Goal: Transaction & Acquisition: Purchase product/service

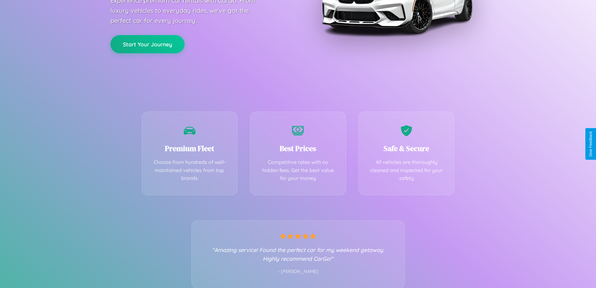
scroll to position [123, 0]
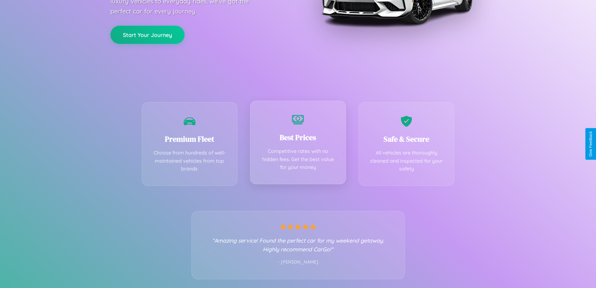
click at [298, 144] on div "Best Prices Competitive rates with no hidden fees. Get the best value for your …" at bounding box center [298, 142] width 96 height 84
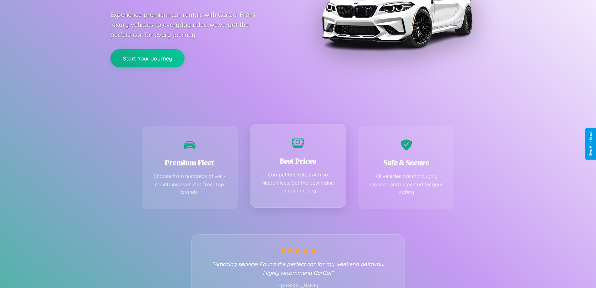
scroll to position [0, 0]
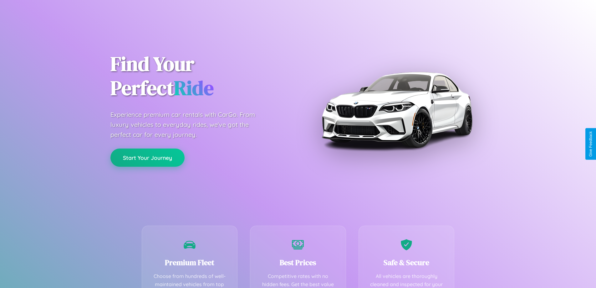
click at [147, 157] on button "Start Your Journey" at bounding box center [147, 157] width 74 height 18
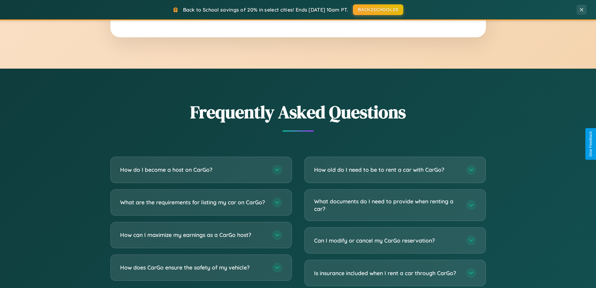
scroll to position [1204, 0]
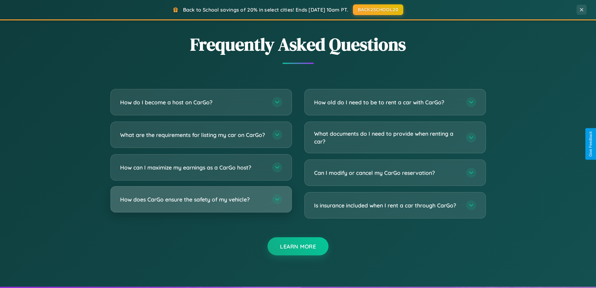
click at [201, 203] on h3 "How does CarGo ensure the safety of my vehicle?" at bounding box center [193, 199] width 146 height 8
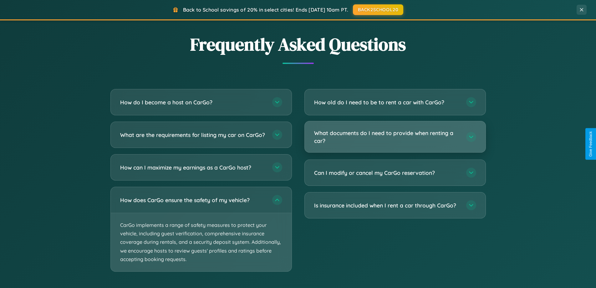
click at [395, 137] on h3 "What documents do I need to provide when renting a car?" at bounding box center [387, 136] width 146 height 15
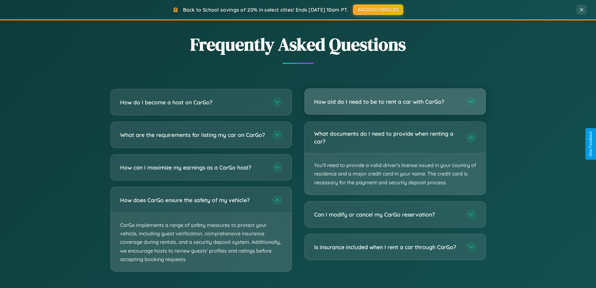
click at [395, 101] on h3 "How old do I need to be to rent a car with CarGo?" at bounding box center [387, 102] width 146 height 8
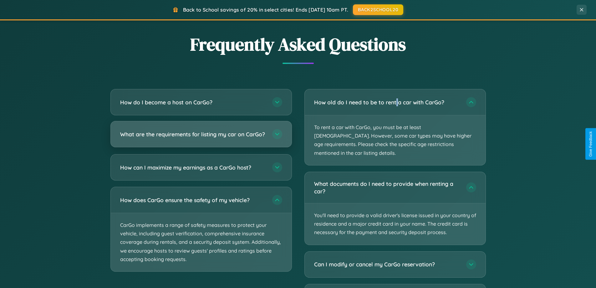
click at [201, 137] on h3 "What are the requirements for listing my car on CarGo?" at bounding box center [193, 134] width 146 height 8
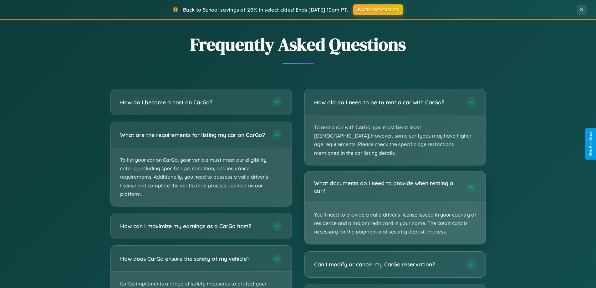
click at [395, 202] on p "You'll need to provide a valid driver's license issued in your country of resid…" at bounding box center [395, 222] width 181 height 41
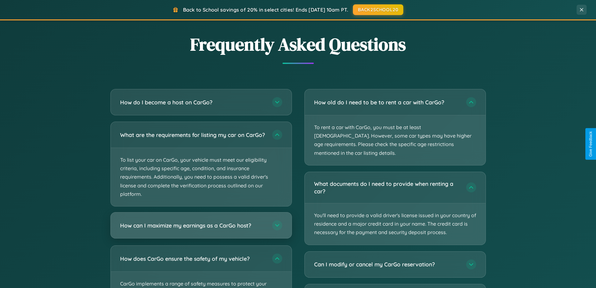
click at [201, 229] on h3 "How can I maximize my earnings as a CarGo host?" at bounding box center [193, 225] width 146 height 8
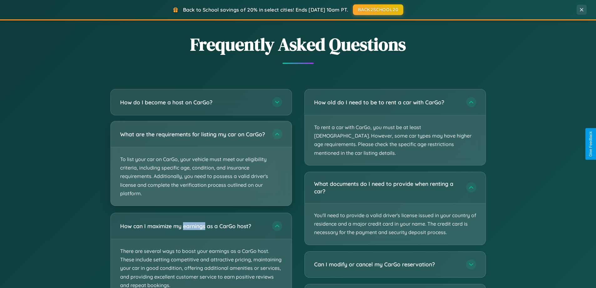
click at [201, 166] on p "To list your car on CarGo, your vehicle must meet our eligibility criteria, inc…" at bounding box center [201, 176] width 181 height 58
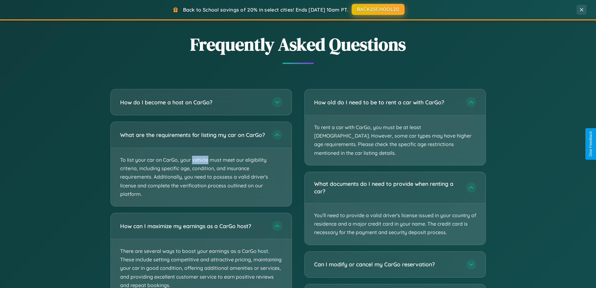
click at [378, 9] on button "BACK2SCHOOL20" at bounding box center [378, 9] width 53 height 11
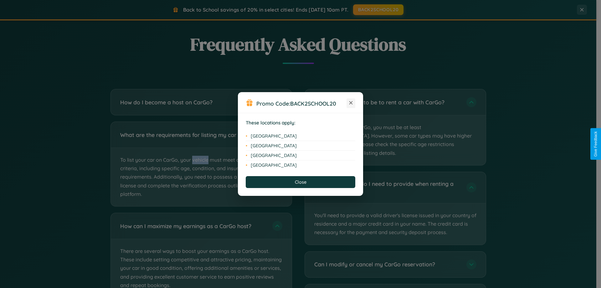
click at [351, 103] on icon at bounding box center [350, 102] width 3 height 3
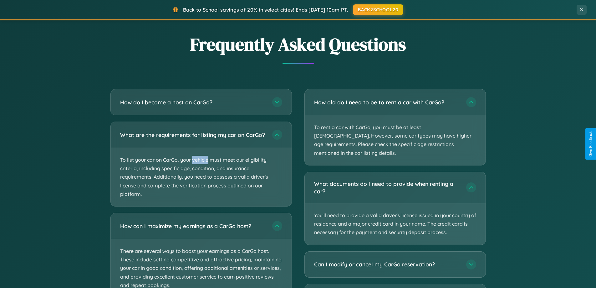
scroll to position [1005, 0]
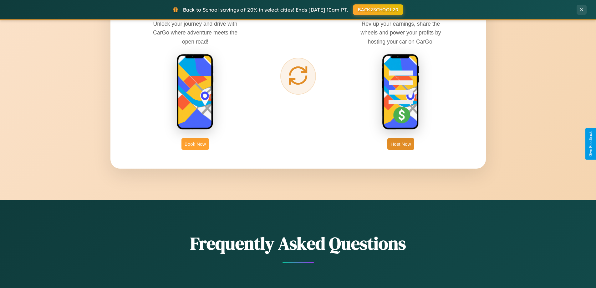
click at [195, 144] on button "Book Now" at bounding box center [196, 144] width 28 height 12
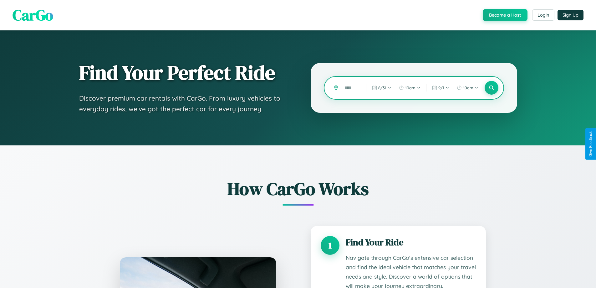
click at [351, 88] on input "text" at bounding box center [350, 87] width 18 height 11
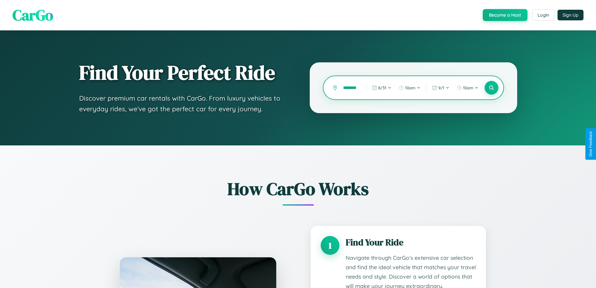
scroll to position [0, 9]
type input "********"
click at [491, 88] on icon at bounding box center [492, 88] width 6 height 6
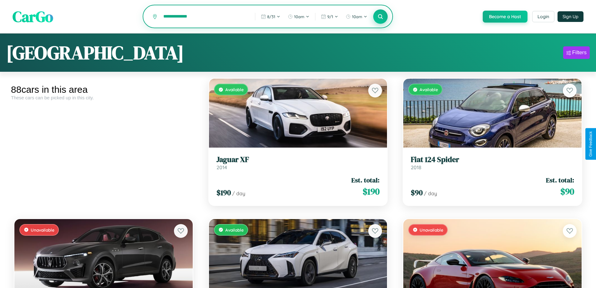
type input "**********"
click at [380, 17] on icon at bounding box center [381, 16] width 6 height 6
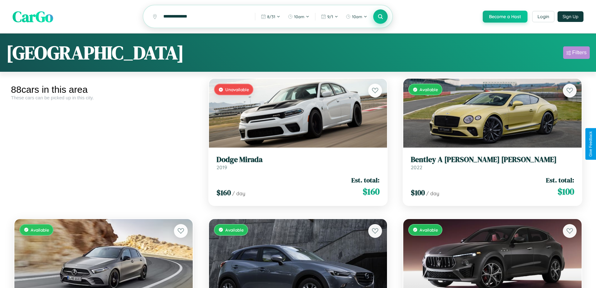
click at [576, 54] on div "Filters" at bounding box center [579, 52] width 14 height 6
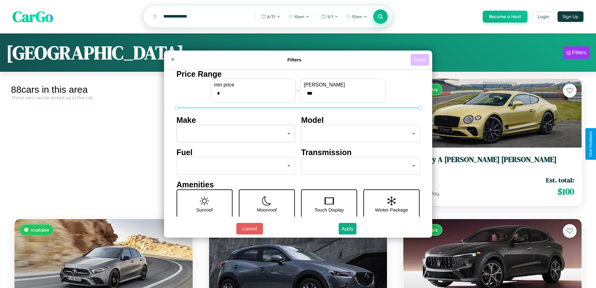
click at [421, 59] on button "Reset" at bounding box center [420, 60] width 18 height 12
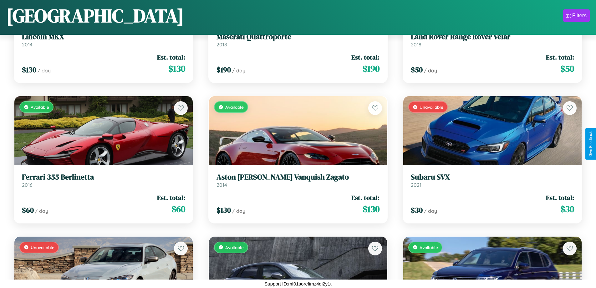
scroll to position [1910, 0]
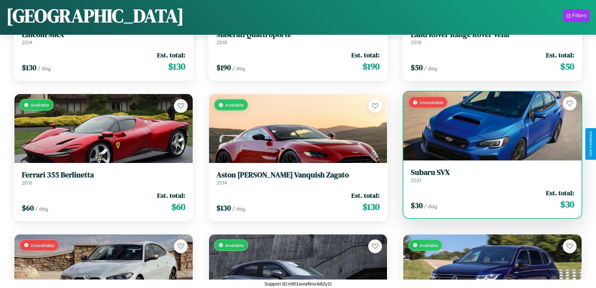
click at [489, 178] on link "Subaru SVX 2021" at bounding box center [492, 175] width 163 height 15
click at [489, 177] on link "Subaru SVX 2021" at bounding box center [492, 175] width 163 height 15
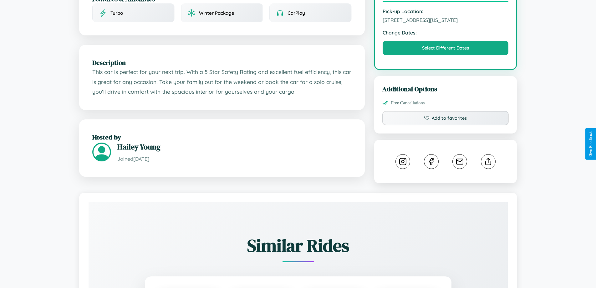
scroll to position [231, 0]
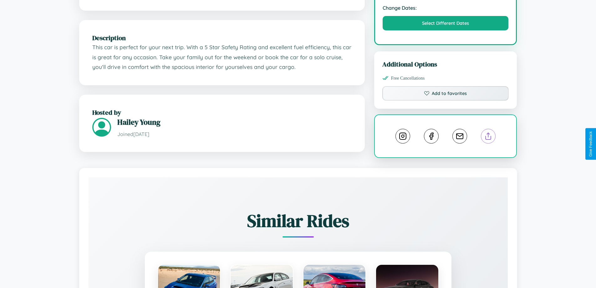
click at [489, 137] on line at bounding box center [489, 135] width 0 height 4
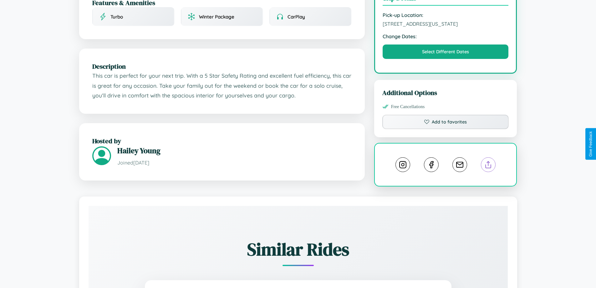
scroll to position [188, 0]
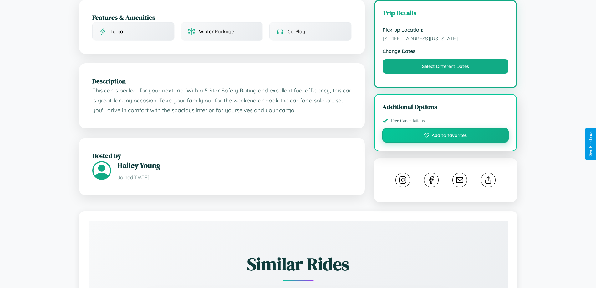
click at [446, 142] on button "Add to favorites" at bounding box center [445, 135] width 127 height 14
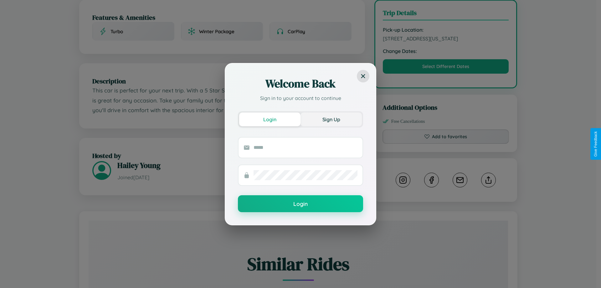
click at [331, 119] on button "Sign Up" at bounding box center [330, 119] width 61 height 14
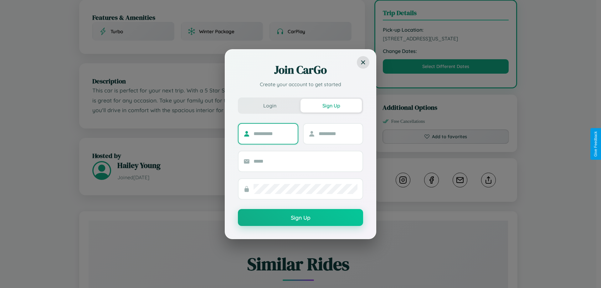
click at [273, 133] on input "text" at bounding box center [272, 134] width 39 height 10
type input "*******"
click at [338, 133] on input "text" at bounding box center [338, 134] width 39 height 10
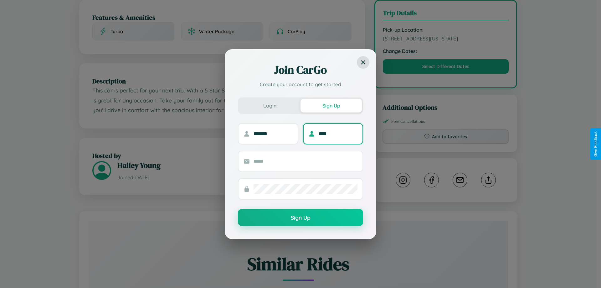
type input "****"
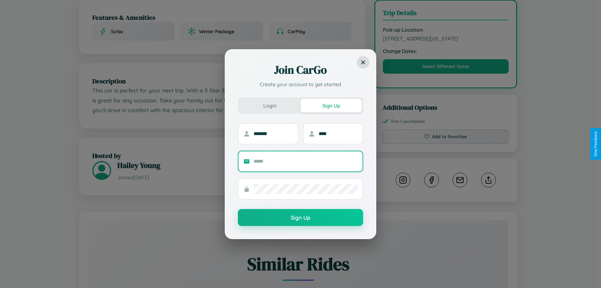
click at [305, 161] on input "text" at bounding box center [305, 161] width 104 height 10
type input "**********"
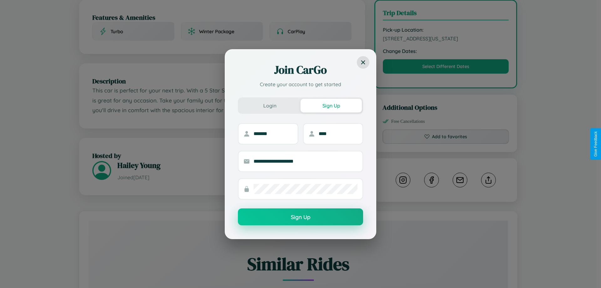
click at [300, 217] on button "Sign Up" at bounding box center [300, 216] width 125 height 17
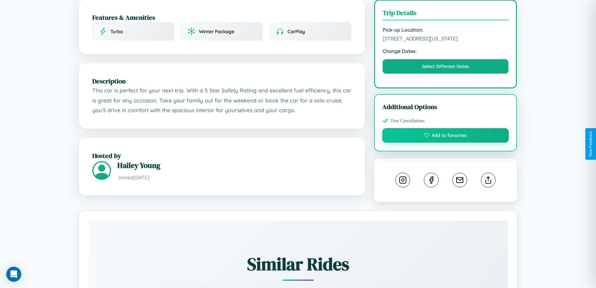
click at [446, 142] on button "Add to favorites" at bounding box center [445, 135] width 127 height 14
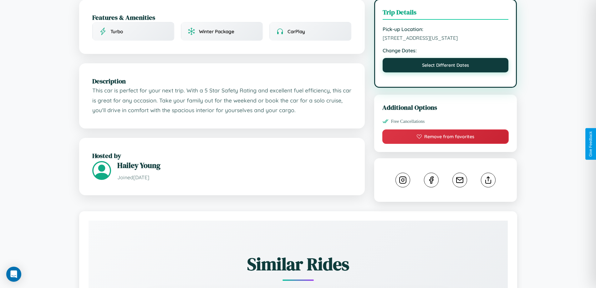
click at [446, 72] on button "Select Different Dates" at bounding box center [446, 65] width 126 height 14
select select "*"
select select "****"
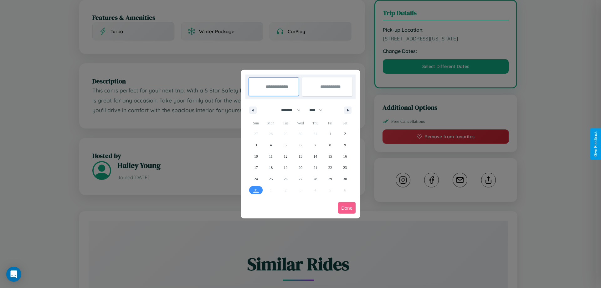
drag, startPoint x: 288, startPoint y: 110, endPoint x: 300, endPoint y: 125, distance: 20.0
click at [288, 110] on select "******* ******** ***** ***** *** **** **** ****** ********* ******* ******** **…" at bounding box center [289, 110] width 27 height 10
select select "*"
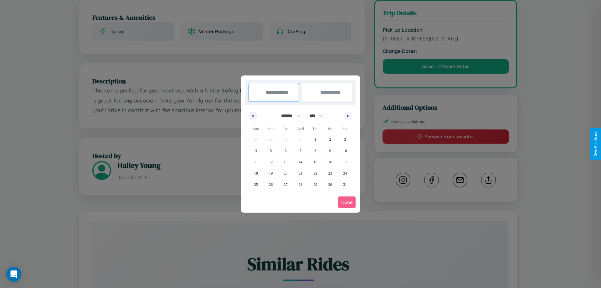
click at [319, 115] on select "**** **** **** **** **** **** **** **** **** **** **** **** **** **** **** ****…" at bounding box center [315, 115] width 19 height 10
select select "****"
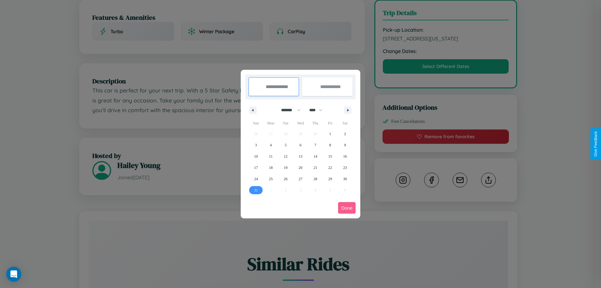
click at [256, 190] on span "31" at bounding box center [256, 189] width 4 height 11
type input "**********"
click at [348, 110] on icon "button" at bounding box center [348, 110] width 3 height 3
select select "*"
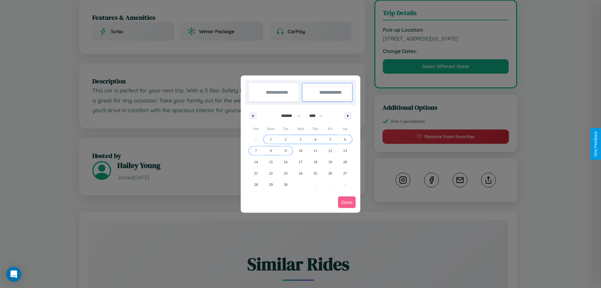
click at [285, 150] on span "9" at bounding box center [286, 150] width 2 height 11
type input "**********"
select select "*"
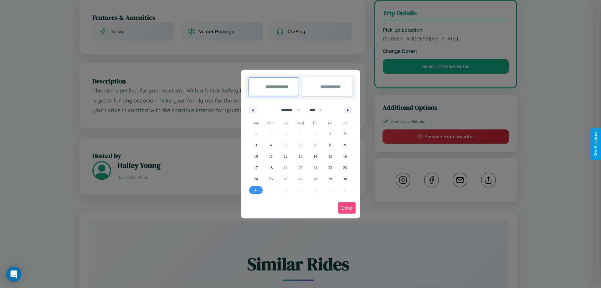
click at [347, 207] on button "Done" at bounding box center [347, 208] width 18 height 12
